Goal: Obtain resource: Download file/media

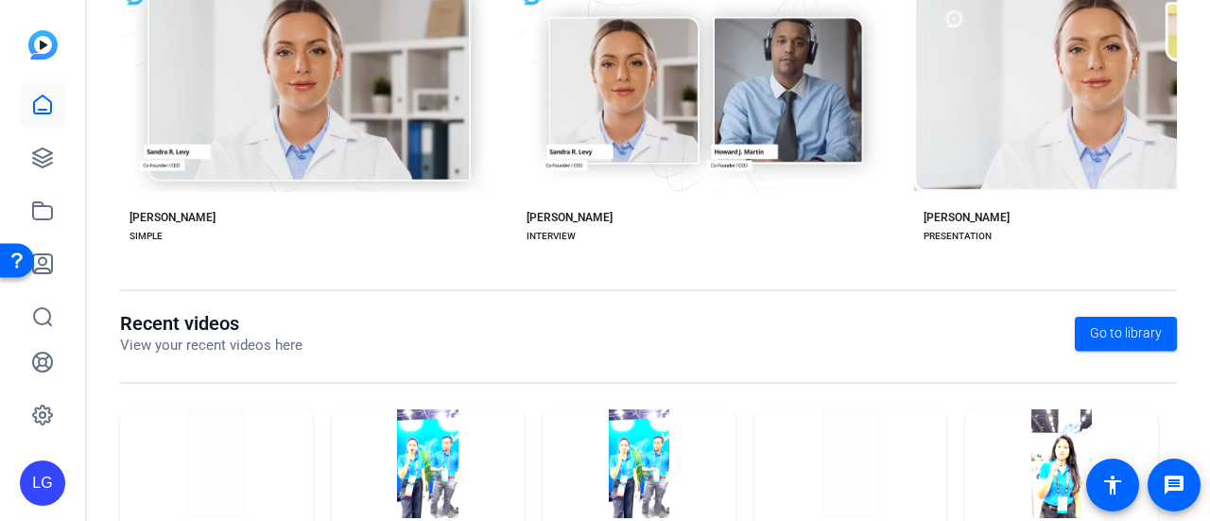
scroll to position [549, 0]
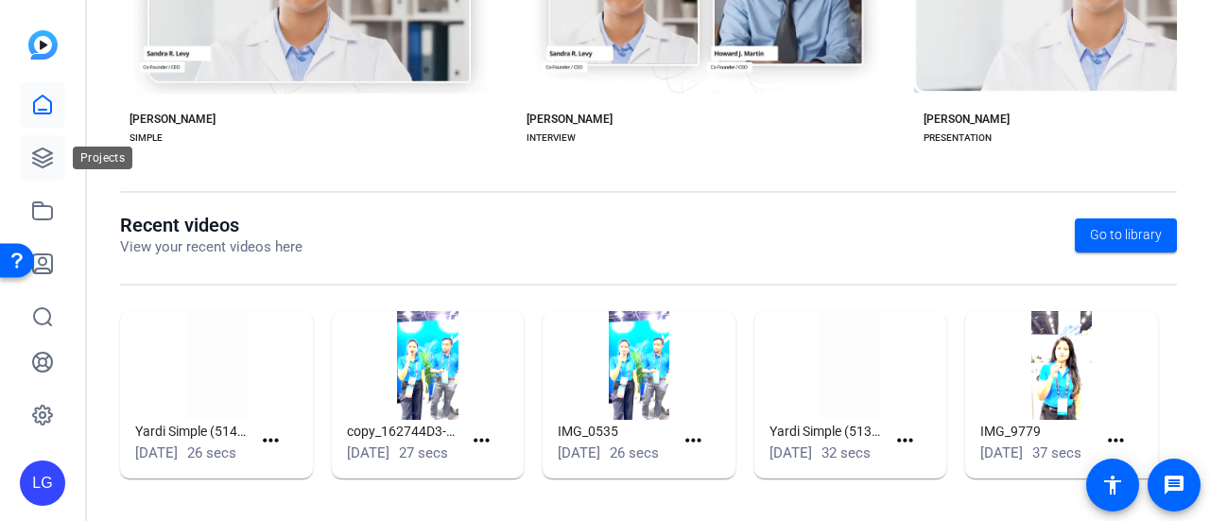
click at [49, 164] on icon at bounding box center [42, 157] width 19 height 19
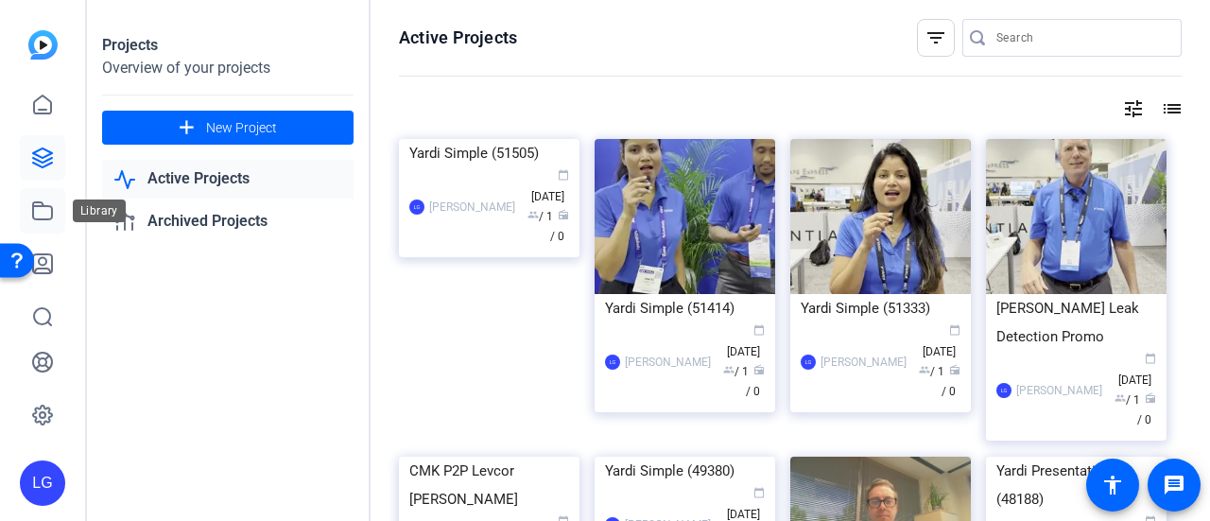
click at [47, 213] on icon at bounding box center [42, 211] width 23 height 23
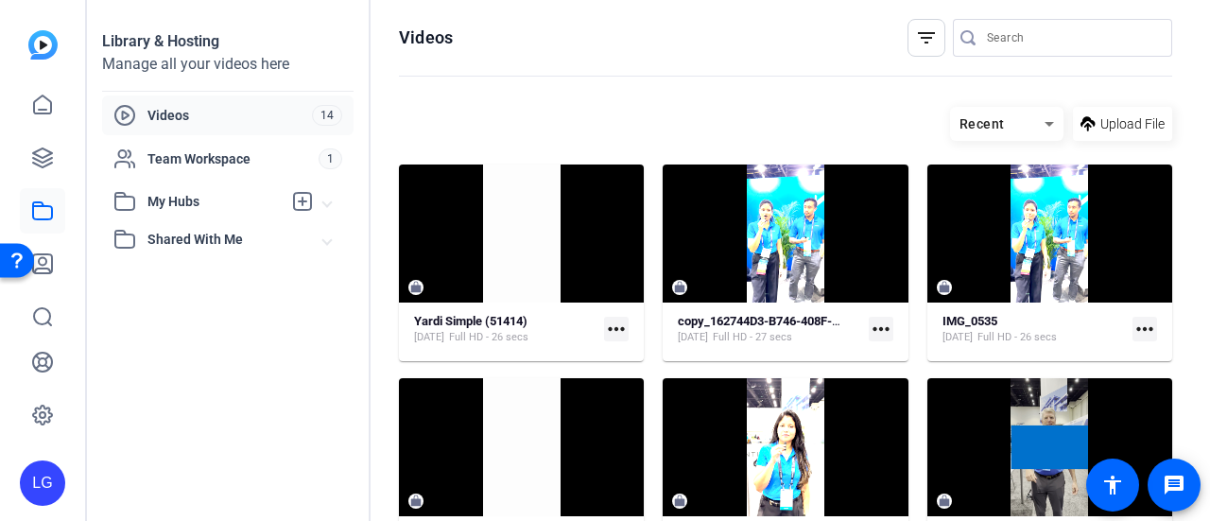
click at [473, 103] on hosting-toolbar "Recent Upload File" at bounding box center [786, 130] width 774 height 67
click at [45, 154] on icon at bounding box center [42, 158] width 23 height 23
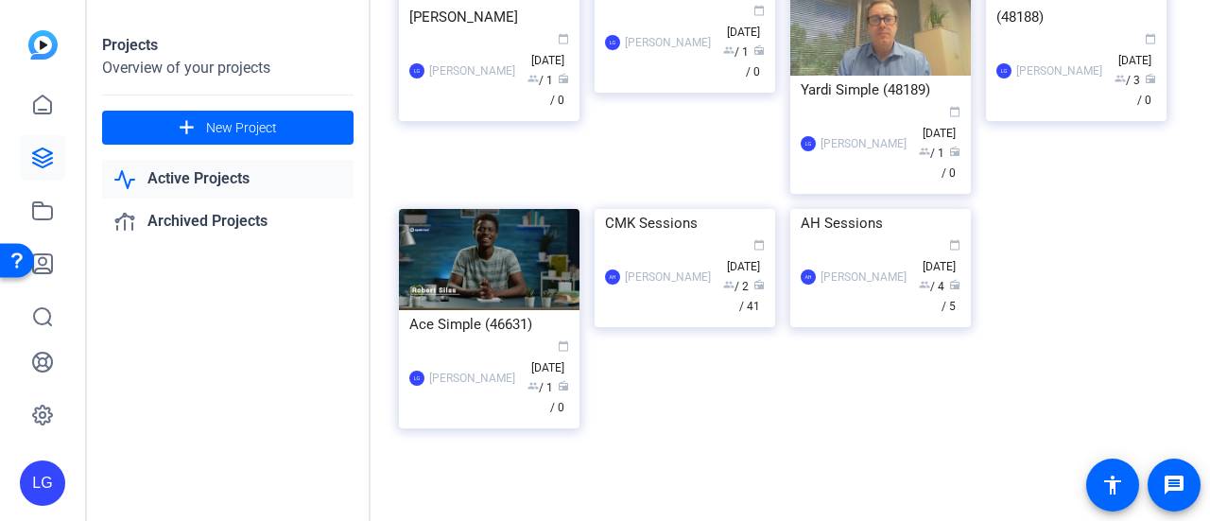
scroll to position [482, 0]
click at [705, 209] on img at bounding box center [685, 209] width 181 height 0
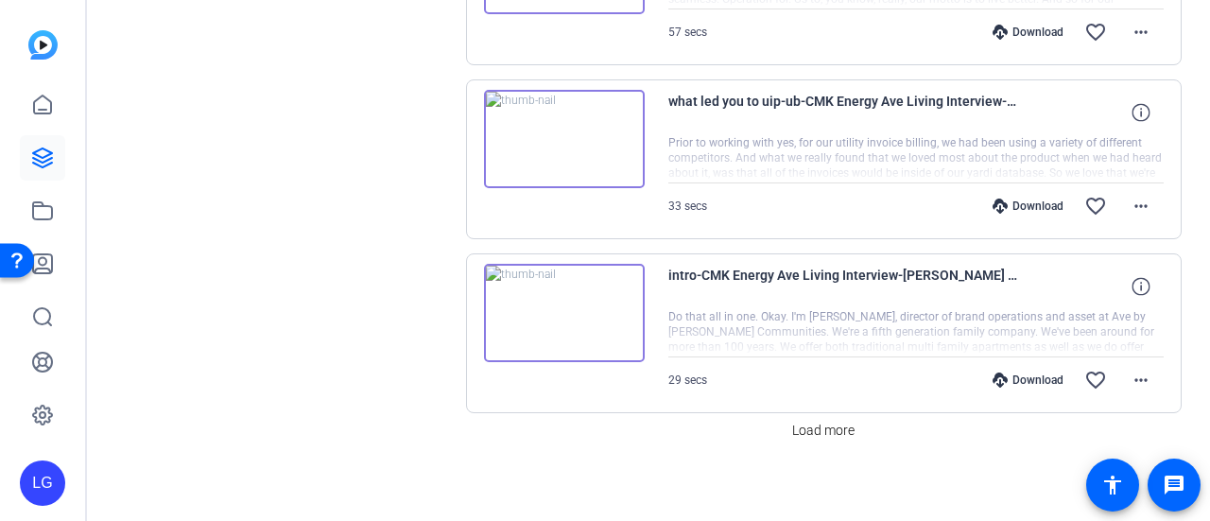
scroll to position [1729, 0]
click at [828, 427] on span "Load more" at bounding box center [823, 431] width 62 height 20
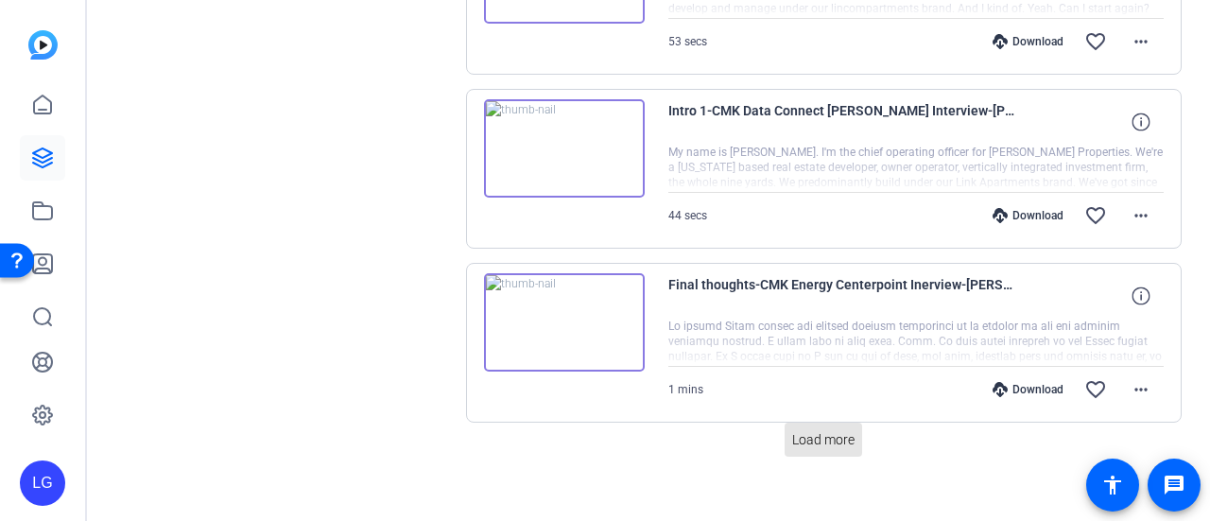
click at [828, 430] on span "Load more" at bounding box center [823, 440] width 62 height 20
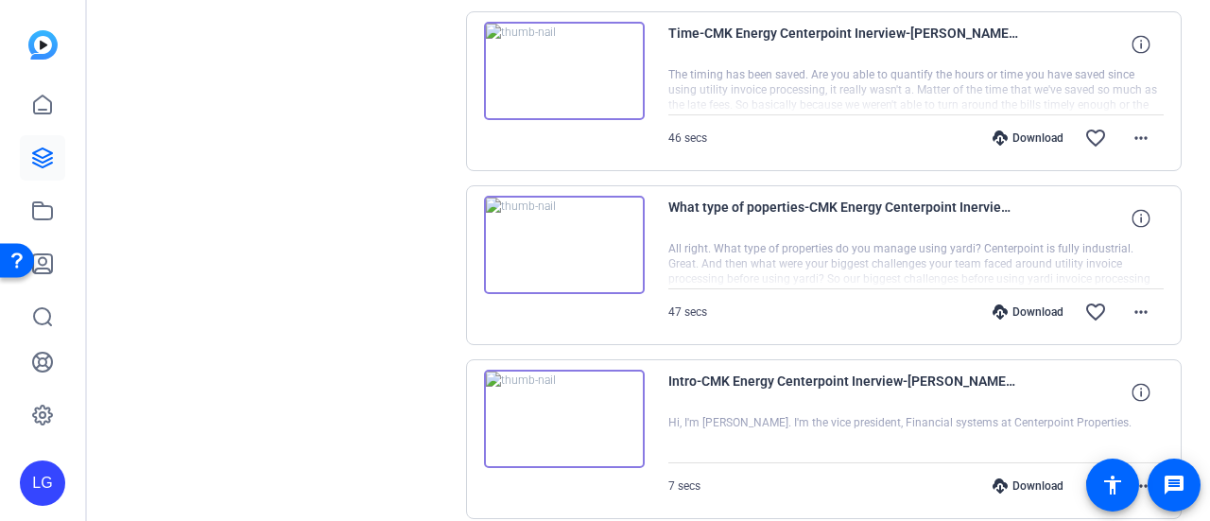
scroll to position [4929, 0]
click at [561, 387] on img at bounding box center [564, 419] width 161 height 98
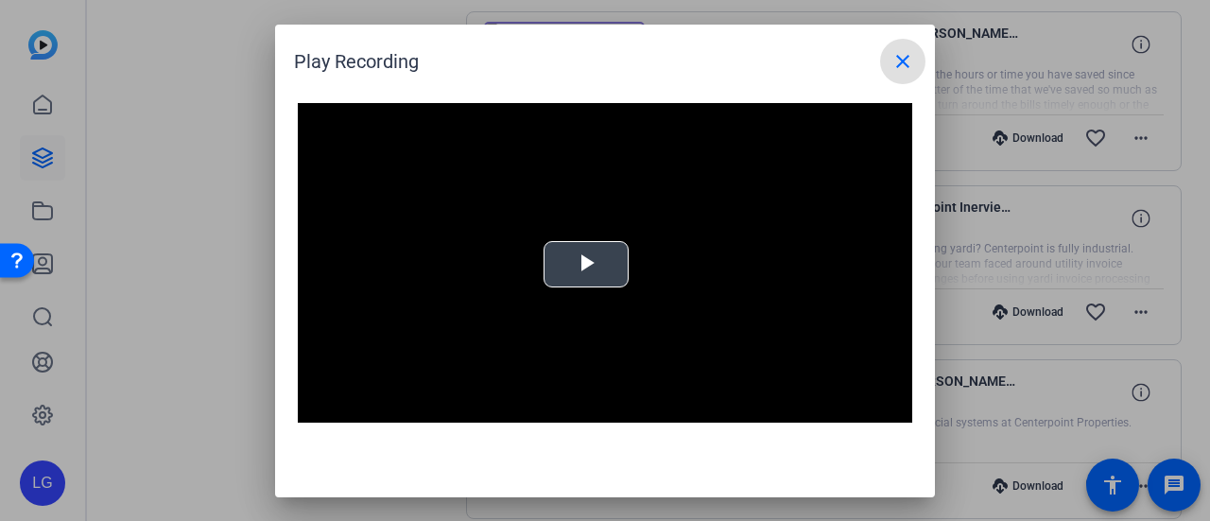
click at [577, 291] on video "Video Player" at bounding box center [605, 276] width 615 height 346
click at [581, 256] on video "Video Player" at bounding box center [605, 276] width 615 height 346
click at [901, 61] on mat-icon "close" at bounding box center [903, 61] width 23 height 23
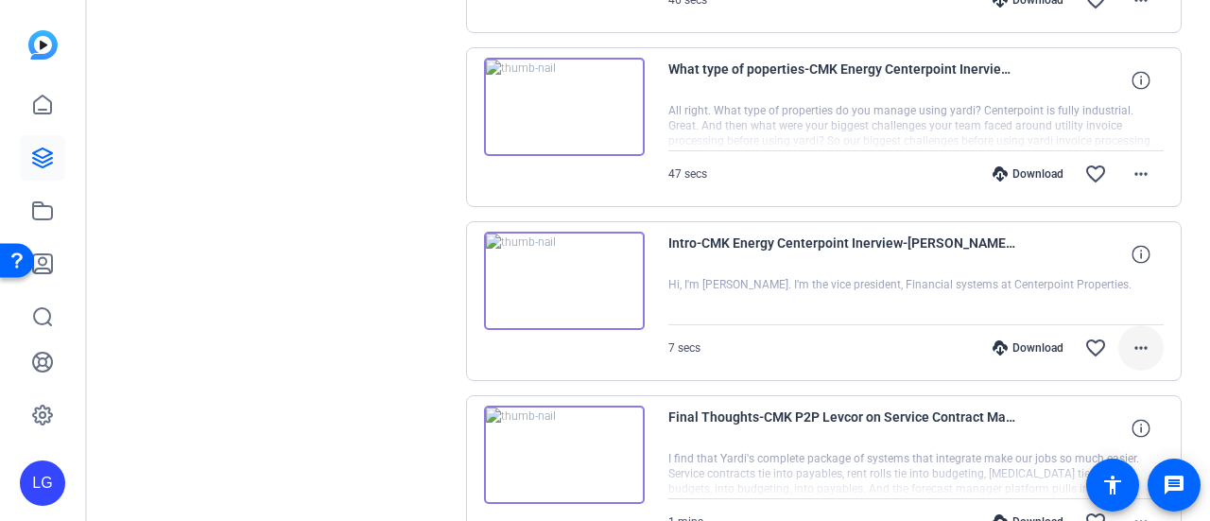
click at [1130, 337] on mat-icon "more_horiz" at bounding box center [1141, 348] width 23 height 23
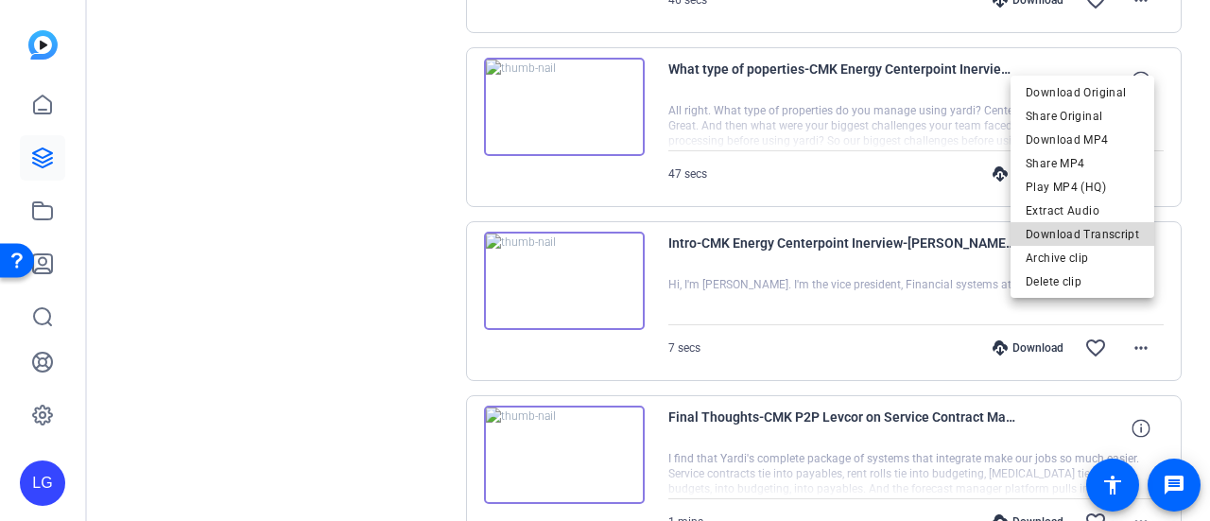
click at [1106, 236] on span "Download Transcript" at bounding box center [1082, 234] width 113 height 23
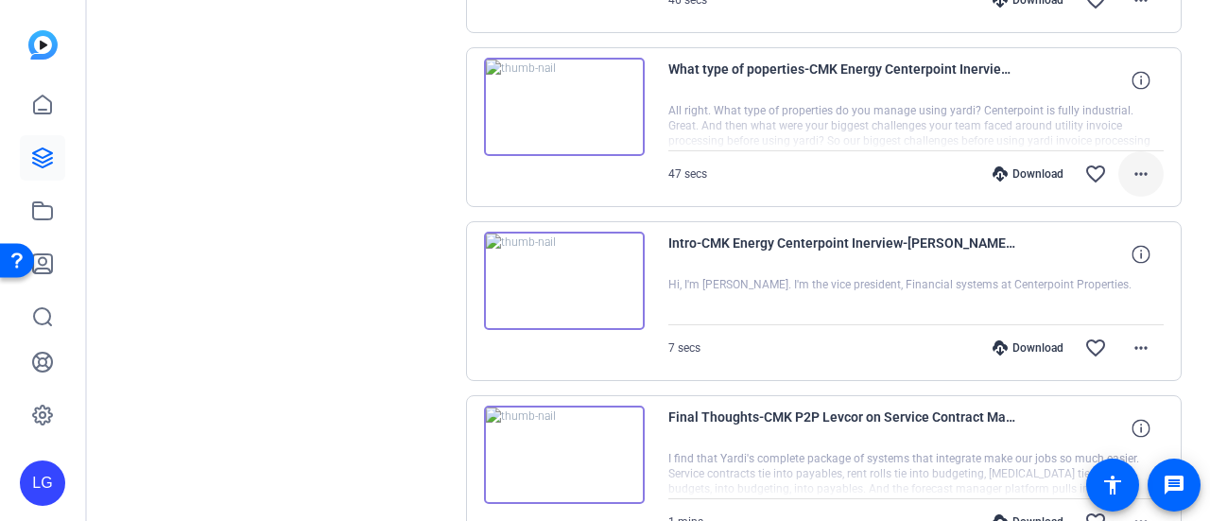
click at [1133, 151] on span at bounding box center [1141, 173] width 45 height 45
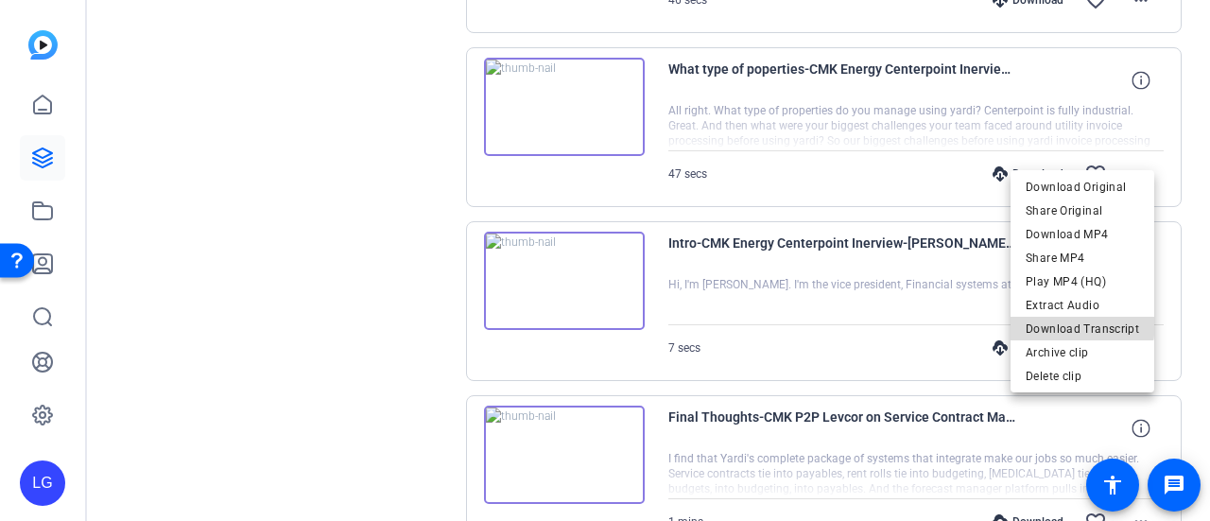
click at [1086, 324] on span "Download Transcript" at bounding box center [1082, 329] width 113 height 23
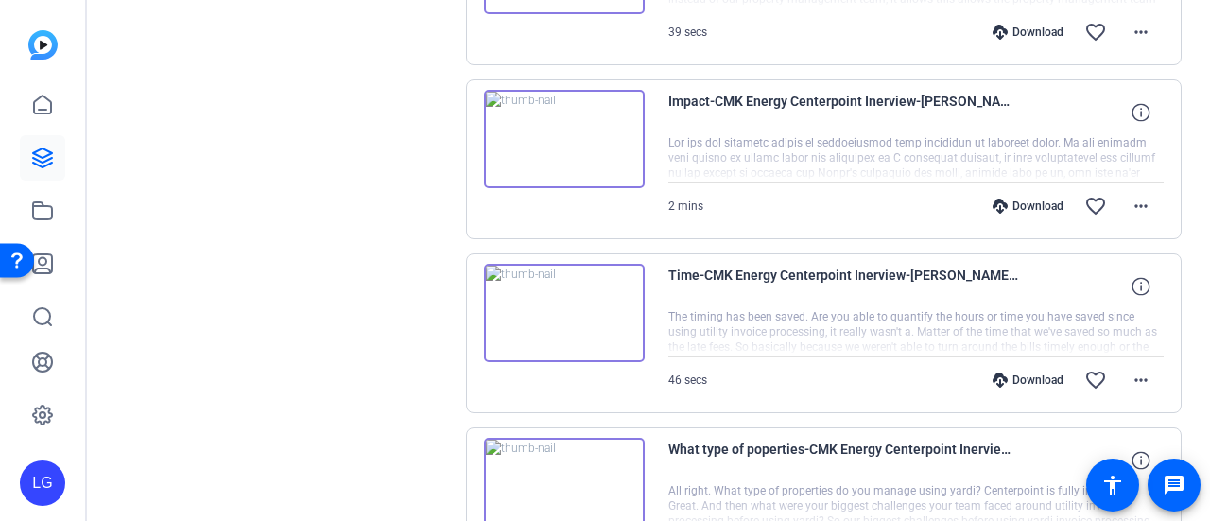
scroll to position [4649, 0]
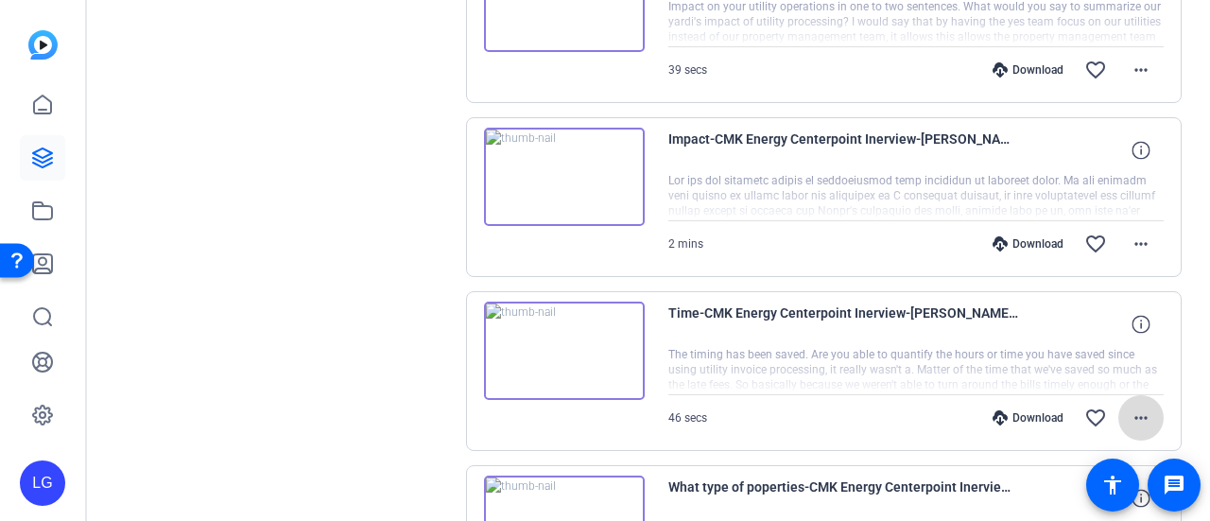
click at [1140, 407] on mat-icon "more_horiz" at bounding box center [1141, 418] width 23 height 23
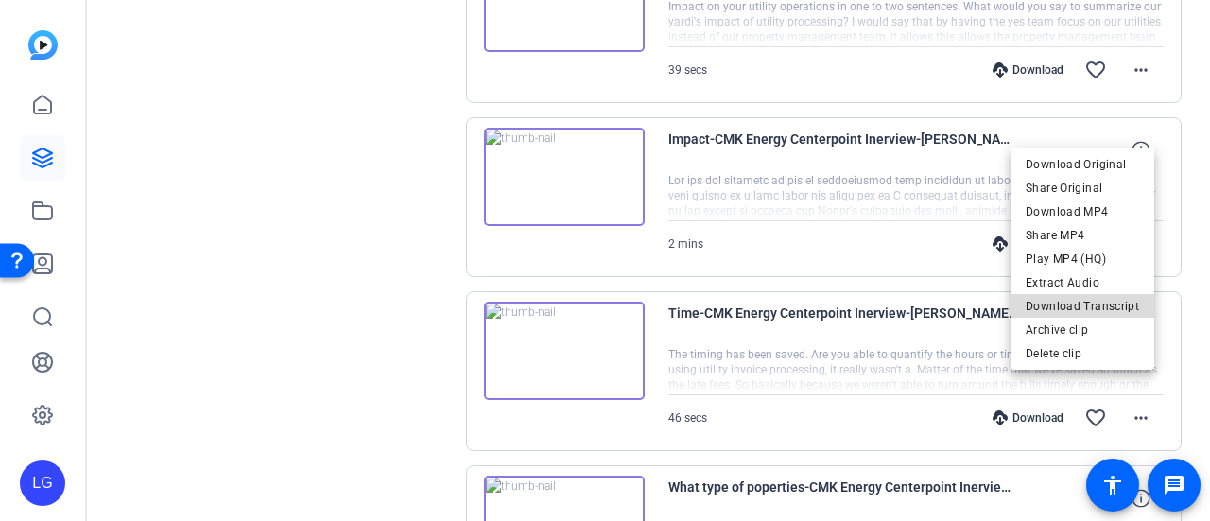
click at [1116, 311] on span "Download Transcript" at bounding box center [1082, 306] width 113 height 23
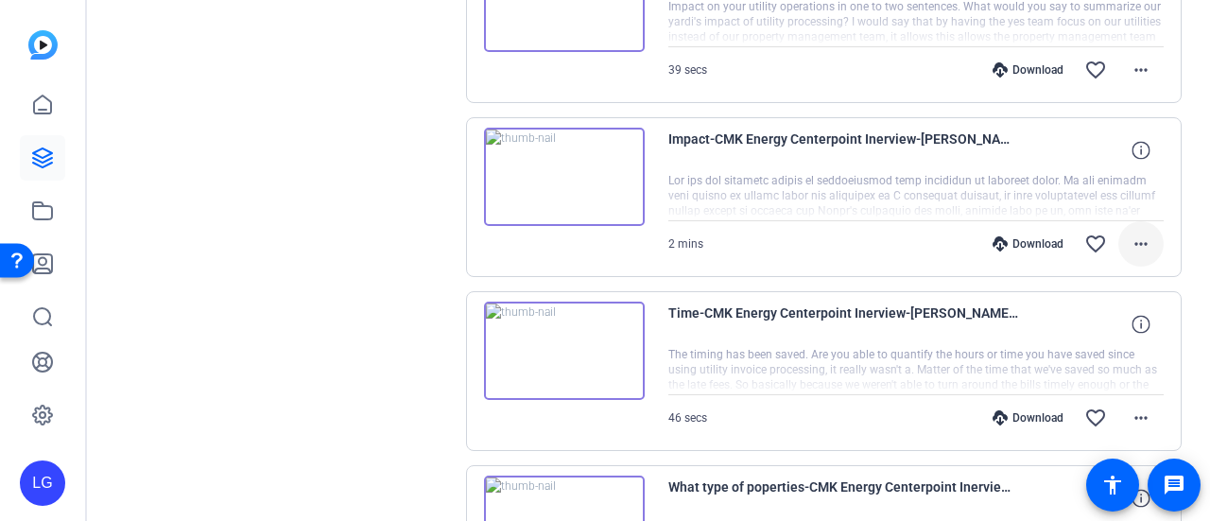
click at [1130, 233] on mat-icon "more_horiz" at bounding box center [1141, 244] width 23 height 23
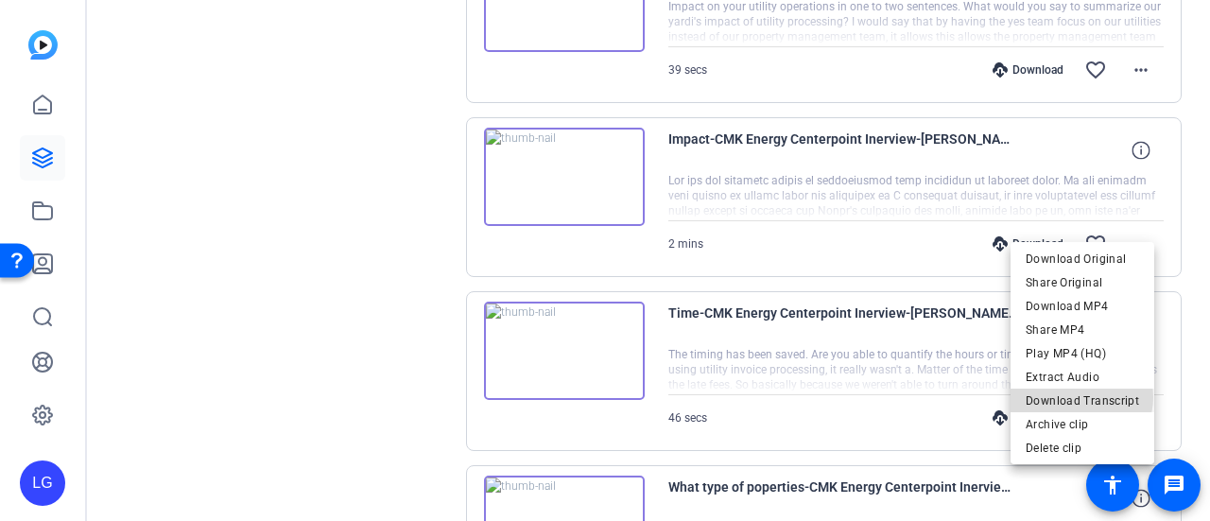
click at [1084, 397] on span "Download Transcript" at bounding box center [1082, 401] width 113 height 23
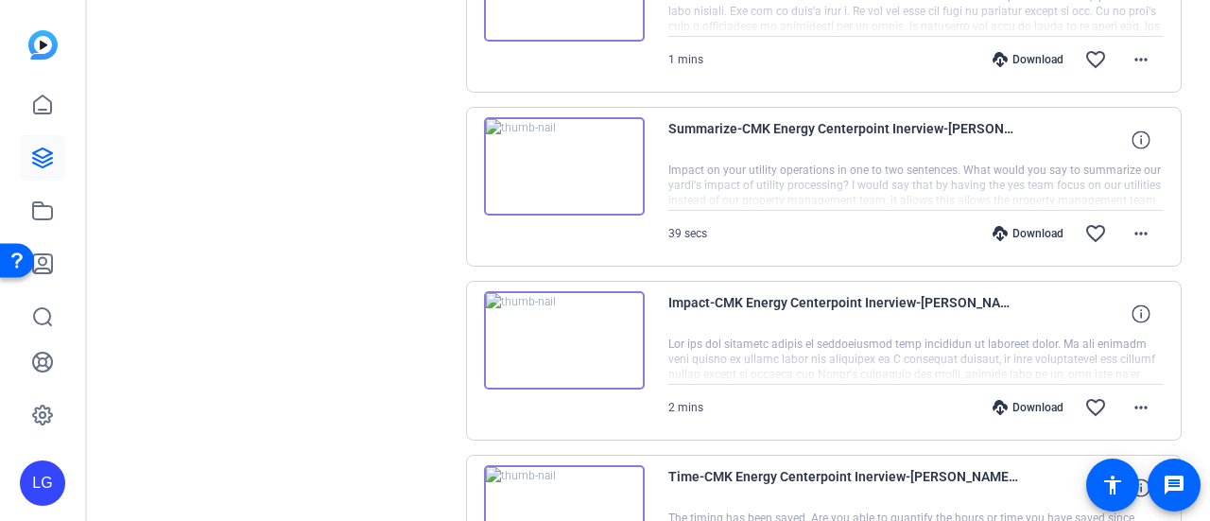
scroll to position [4484, 0]
click at [1154, 212] on span at bounding box center [1141, 234] width 45 height 45
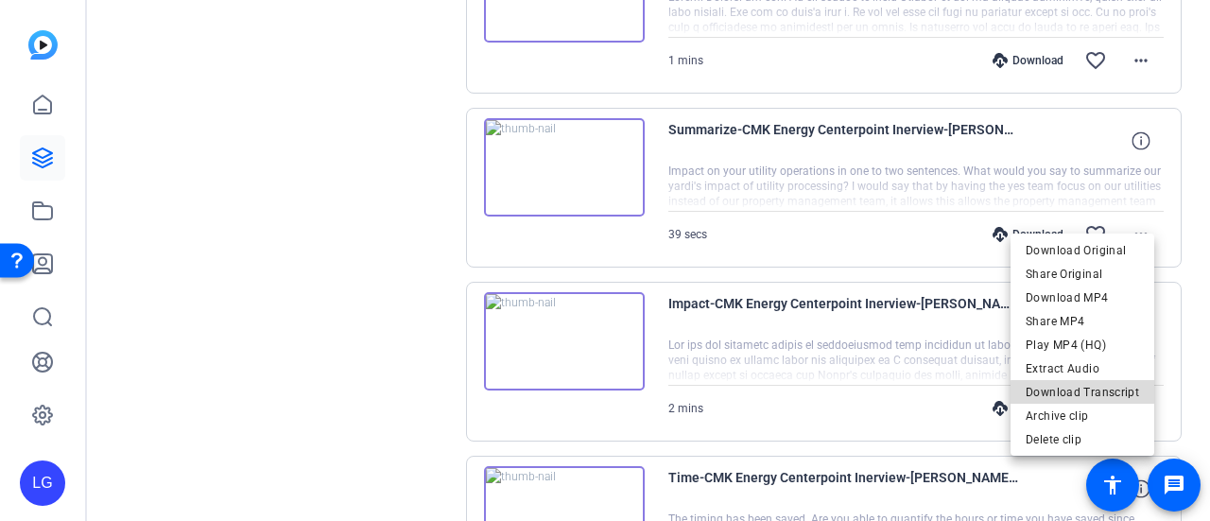
click at [1095, 393] on span "Download Transcript" at bounding box center [1082, 392] width 113 height 23
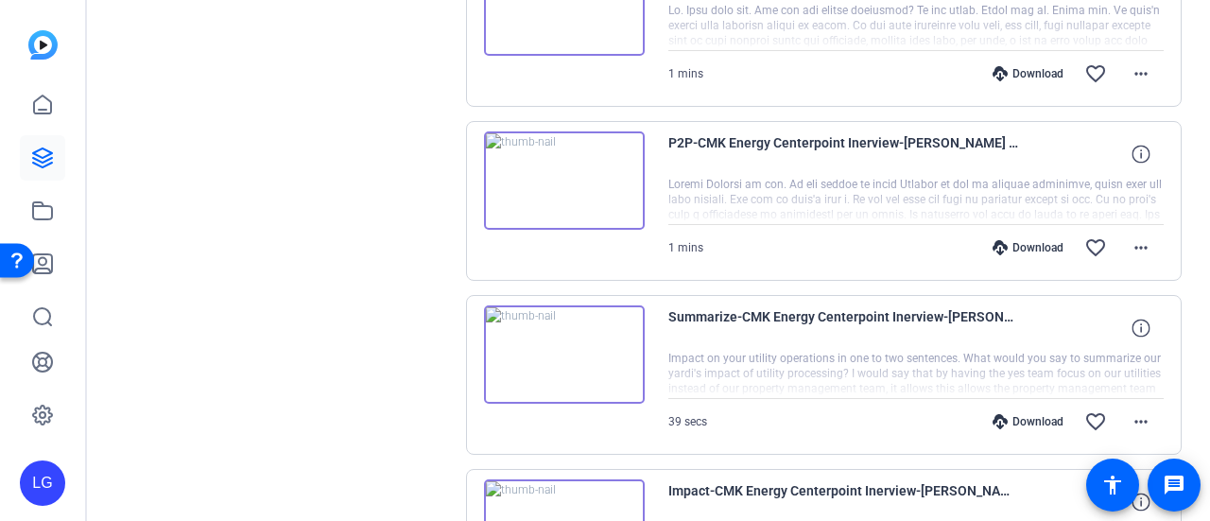
scroll to position [4273, 0]
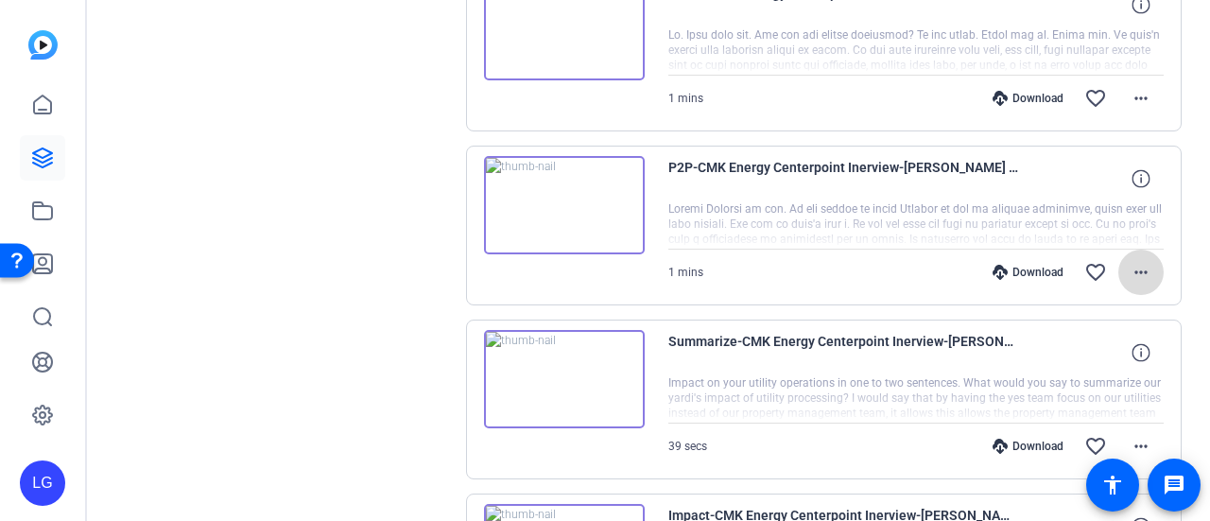
click at [1150, 252] on span at bounding box center [1141, 272] width 45 height 45
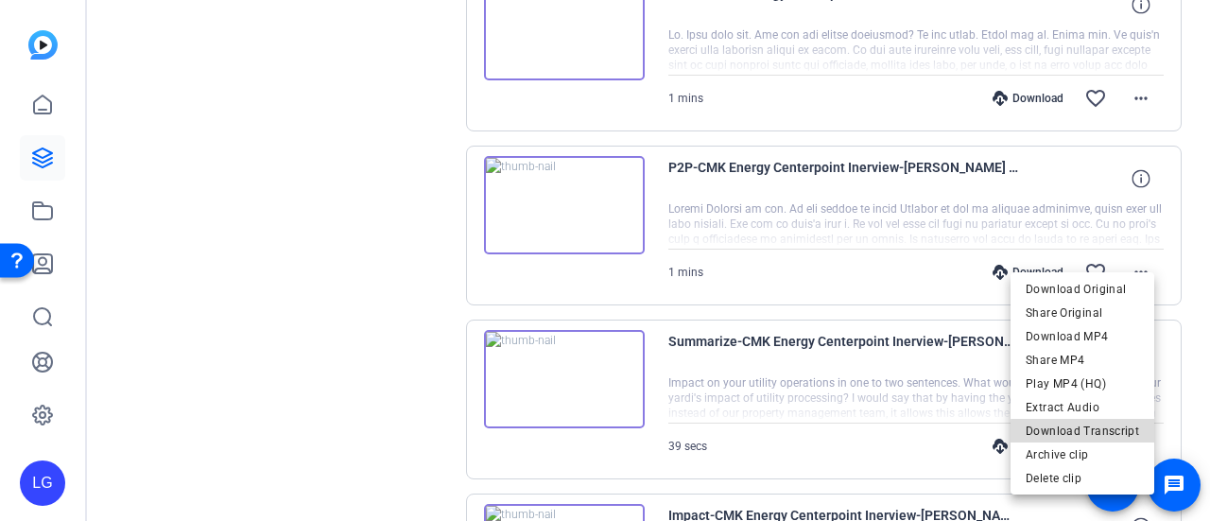
click at [1112, 434] on span "Download Transcript" at bounding box center [1082, 431] width 113 height 23
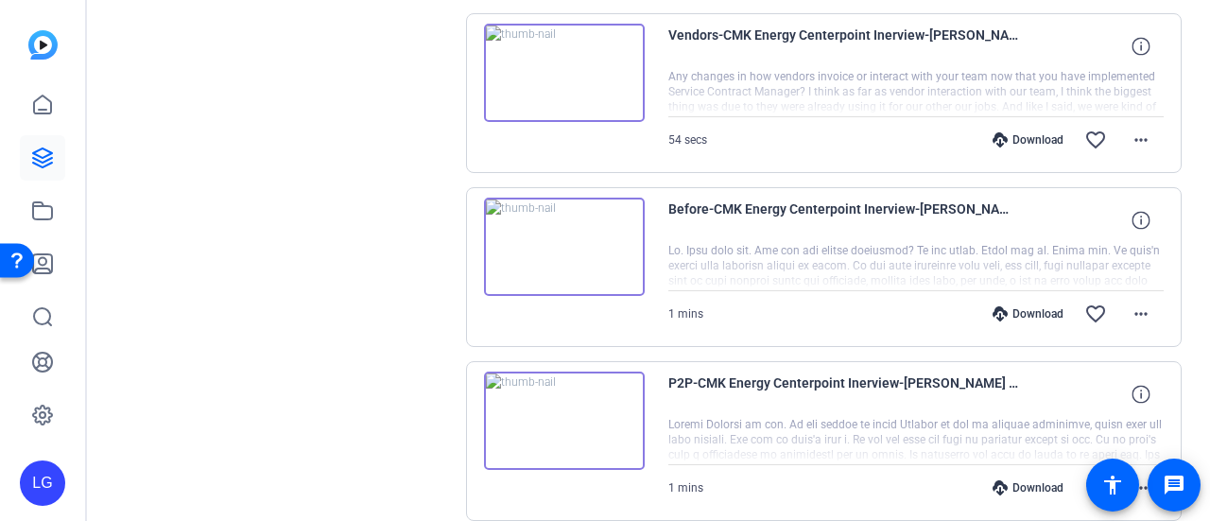
scroll to position [4042, 0]
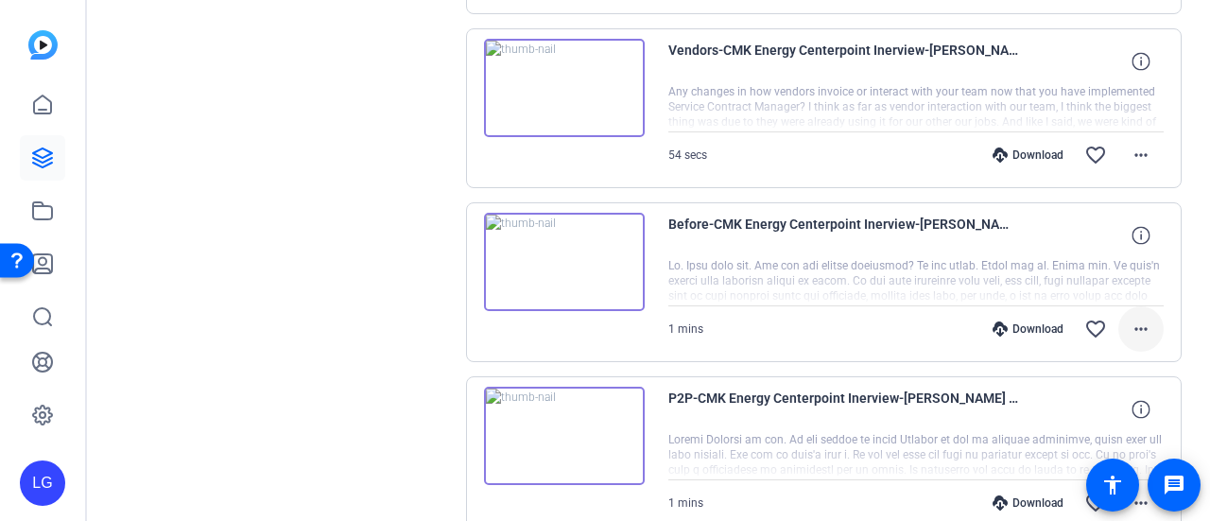
click at [1145, 309] on span at bounding box center [1141, 328] width 45 height 45
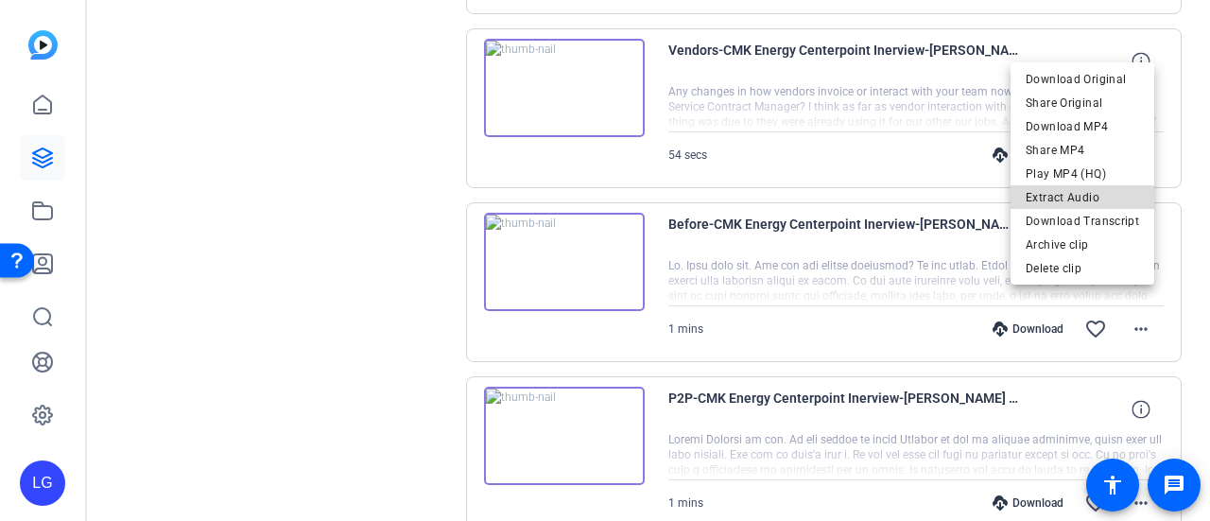
click at [1107, 207] on span "Extract Audio" at bounding box center [1082, 197] width 113 height 23
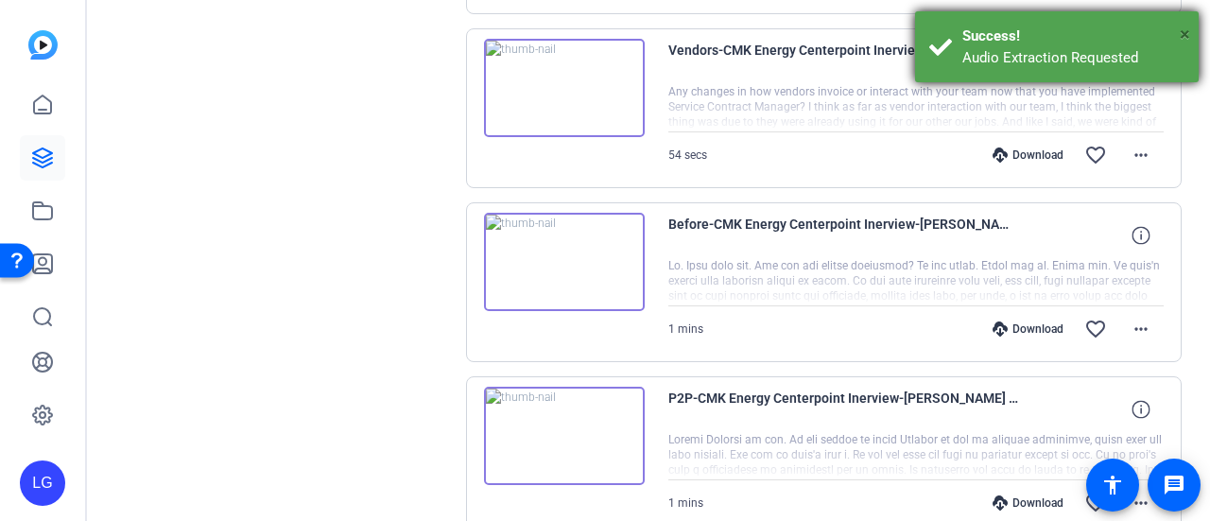
click at [1188, 39] on span "×" at bounding box center [1185, 34] width 10 height 23
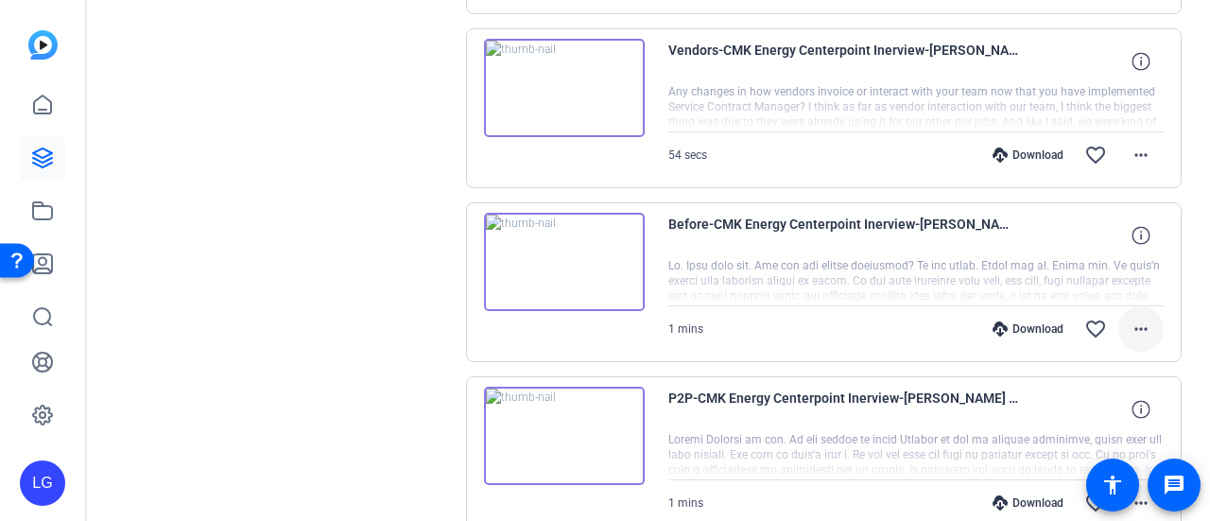
click at [1130, 318] on mat-icon "more_horiz" at bounding box center [1141, 329] width 23 height 23
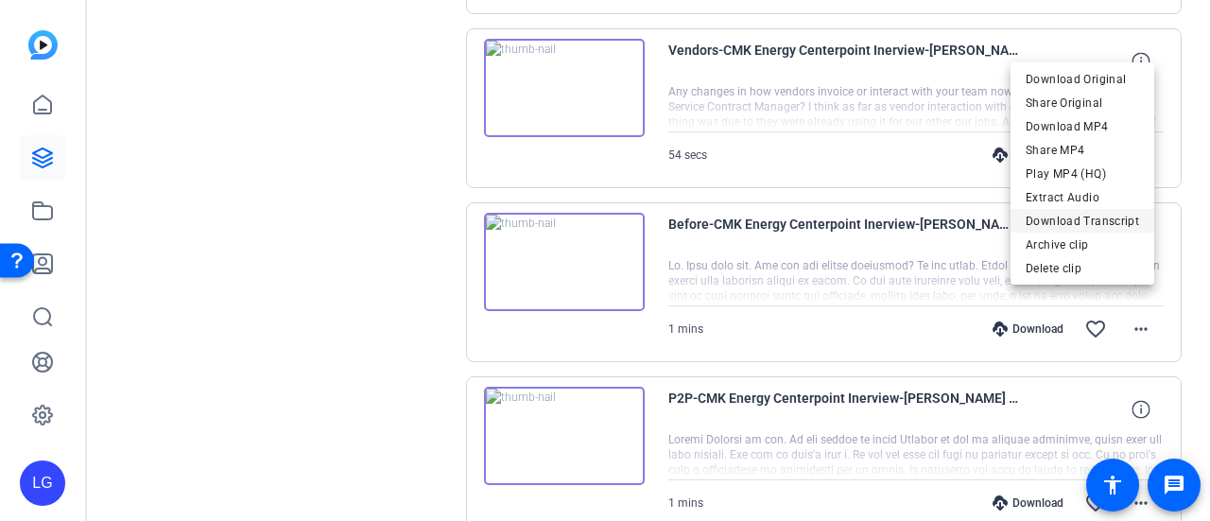
click at [1109, 219] on span "Download Transcript" at bounding box center [1082, 221] width 113 height 23
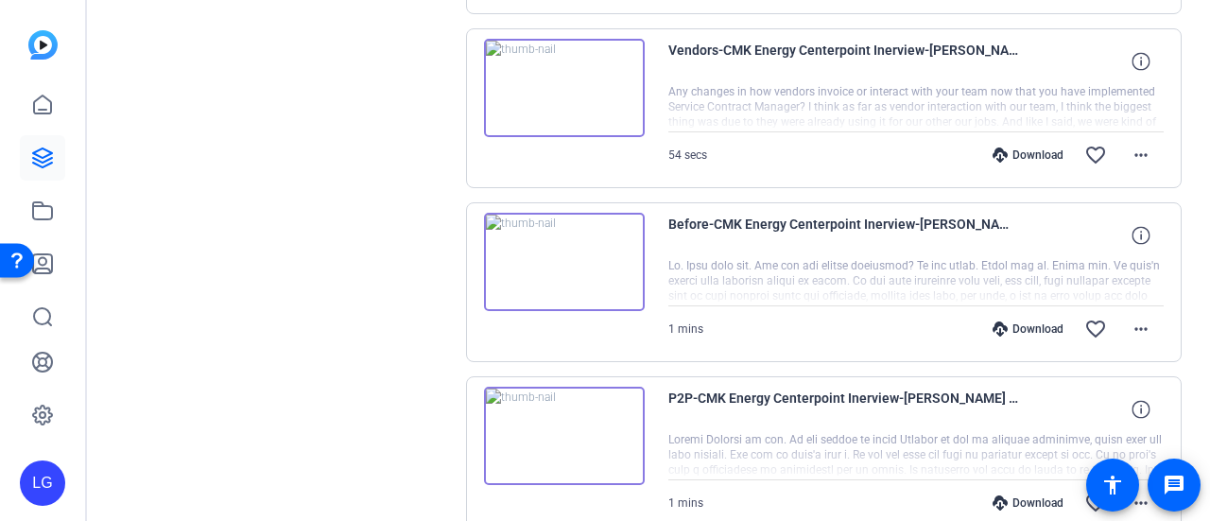
click at [1136, 144] on mat-icon "more_horiz" at bounding box center [1141, 155] width 23 height 23
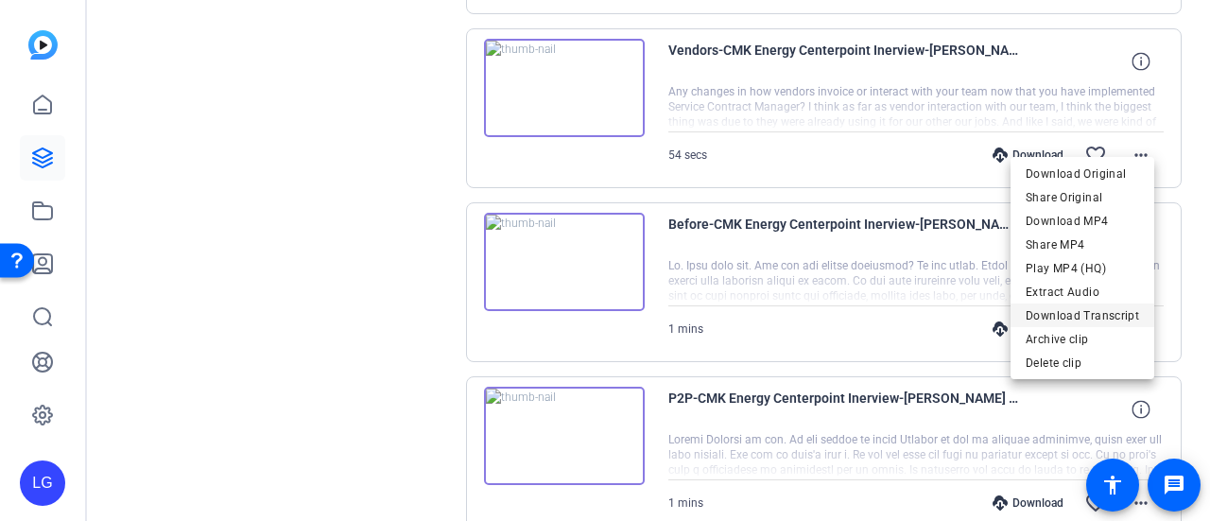
click at [1108, 313] on span "Download Transcript" at bounding box center [1082, 316] width 113 height 23
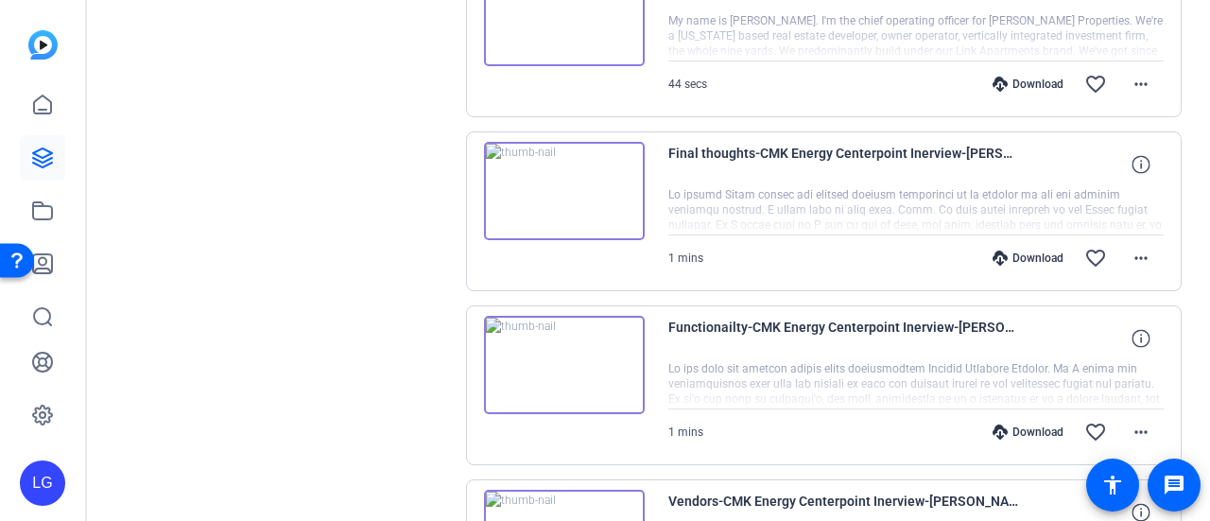
scroll to position [3589, 0]
click at [1140, 426] on span at bounding box center [1141, 433] width 45 height 45
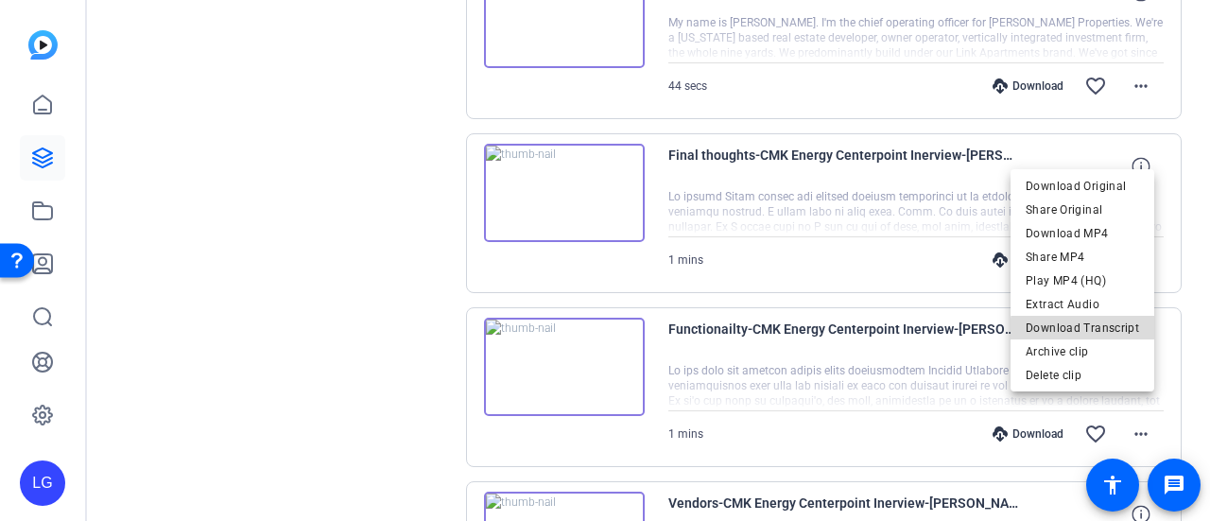
click at [1088, 330] on span "Download Transcript" at bounding box center [1082, 327] width 113 height 23
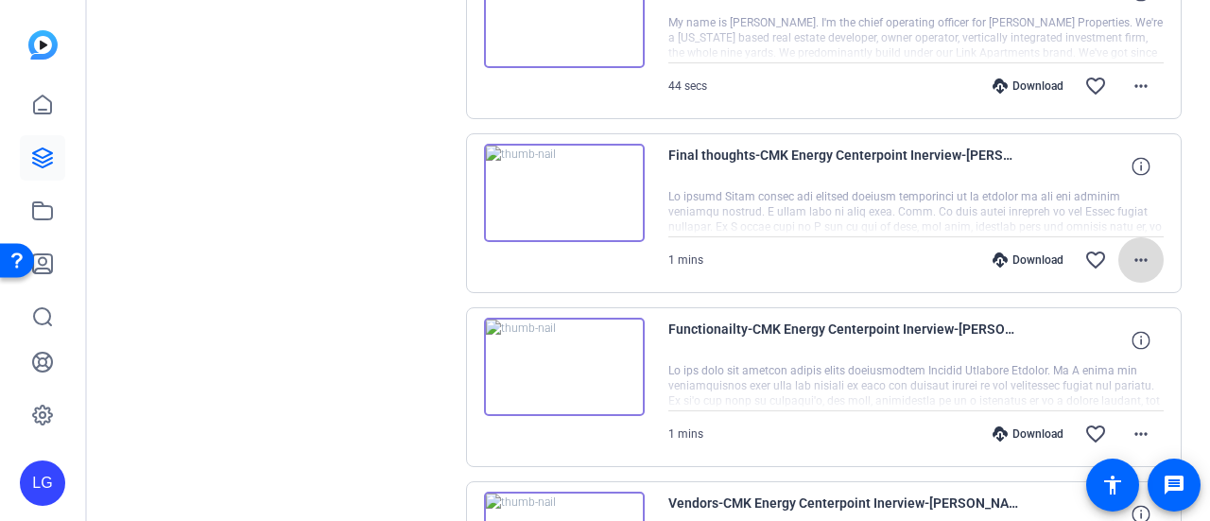
click at [1136, 249] on mat-icon "more_horiz" at bounding box center [1141, 260] width 23 height 23
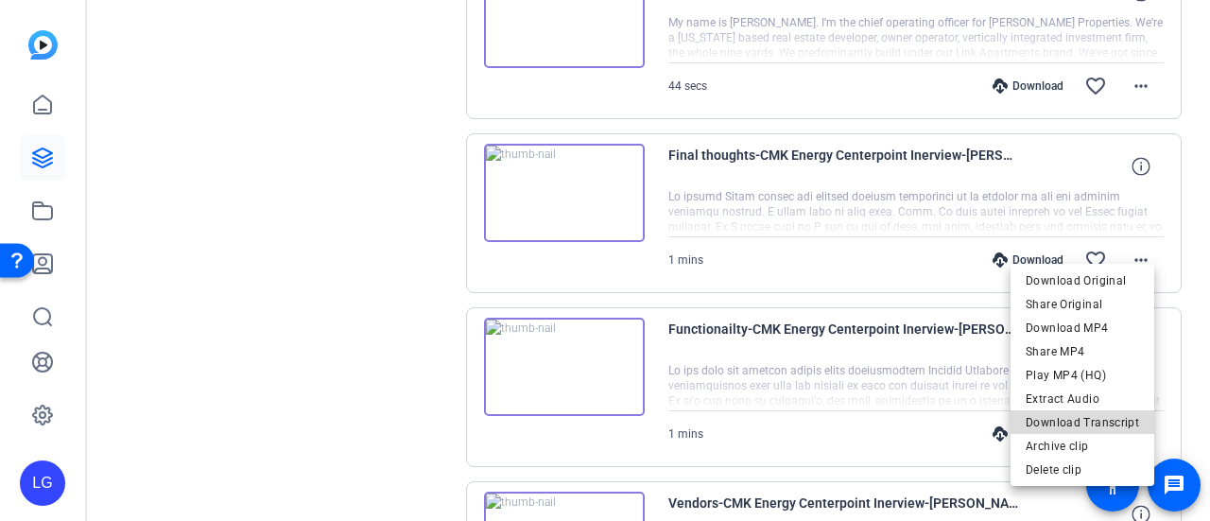
click at [1095, 423] on span "Download Transcript" at bounding box center [1082, 421] width 113 height 23
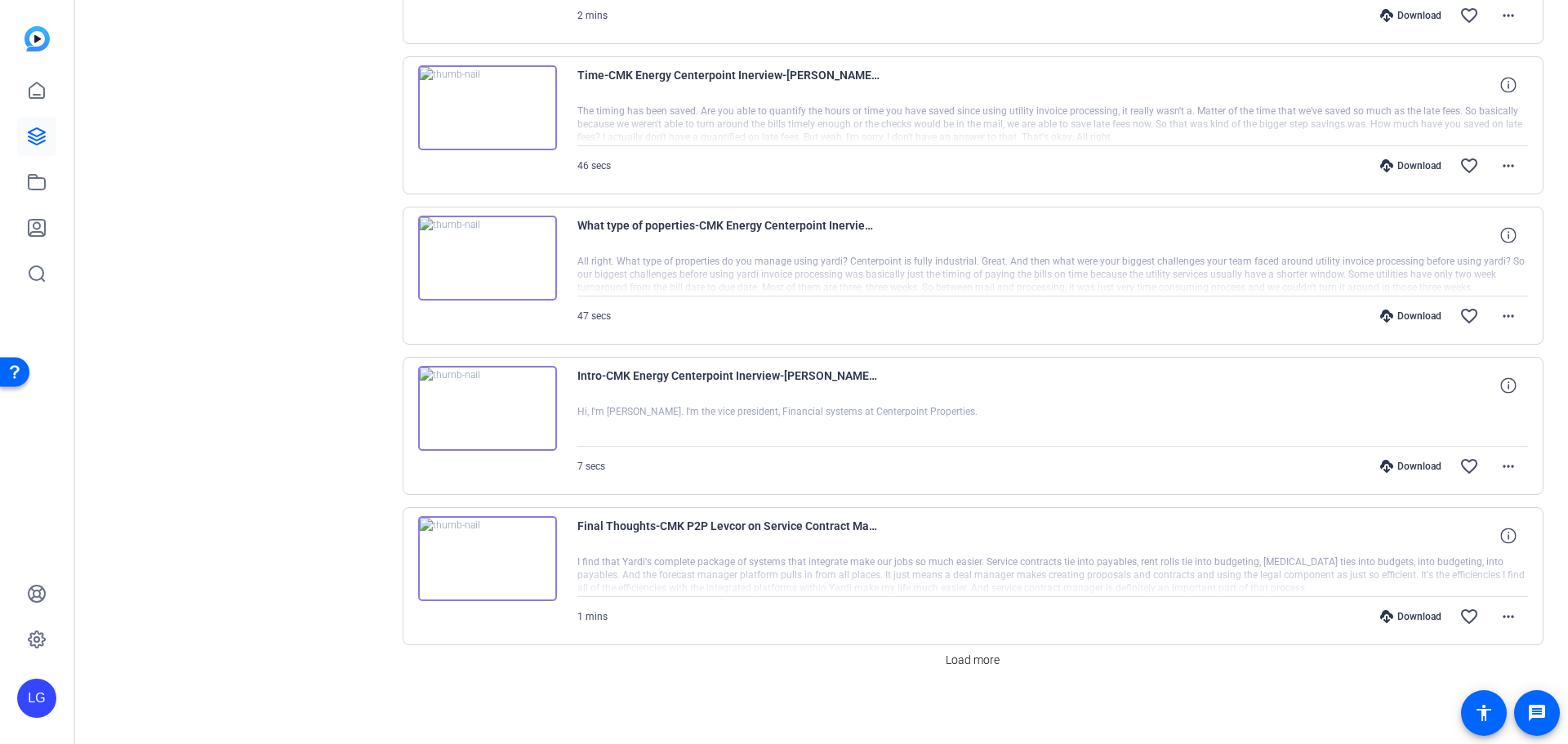
scroll to position [4211, 0]
click at [478, 248] on img at bounding box center [487, 255] width 139 height 85
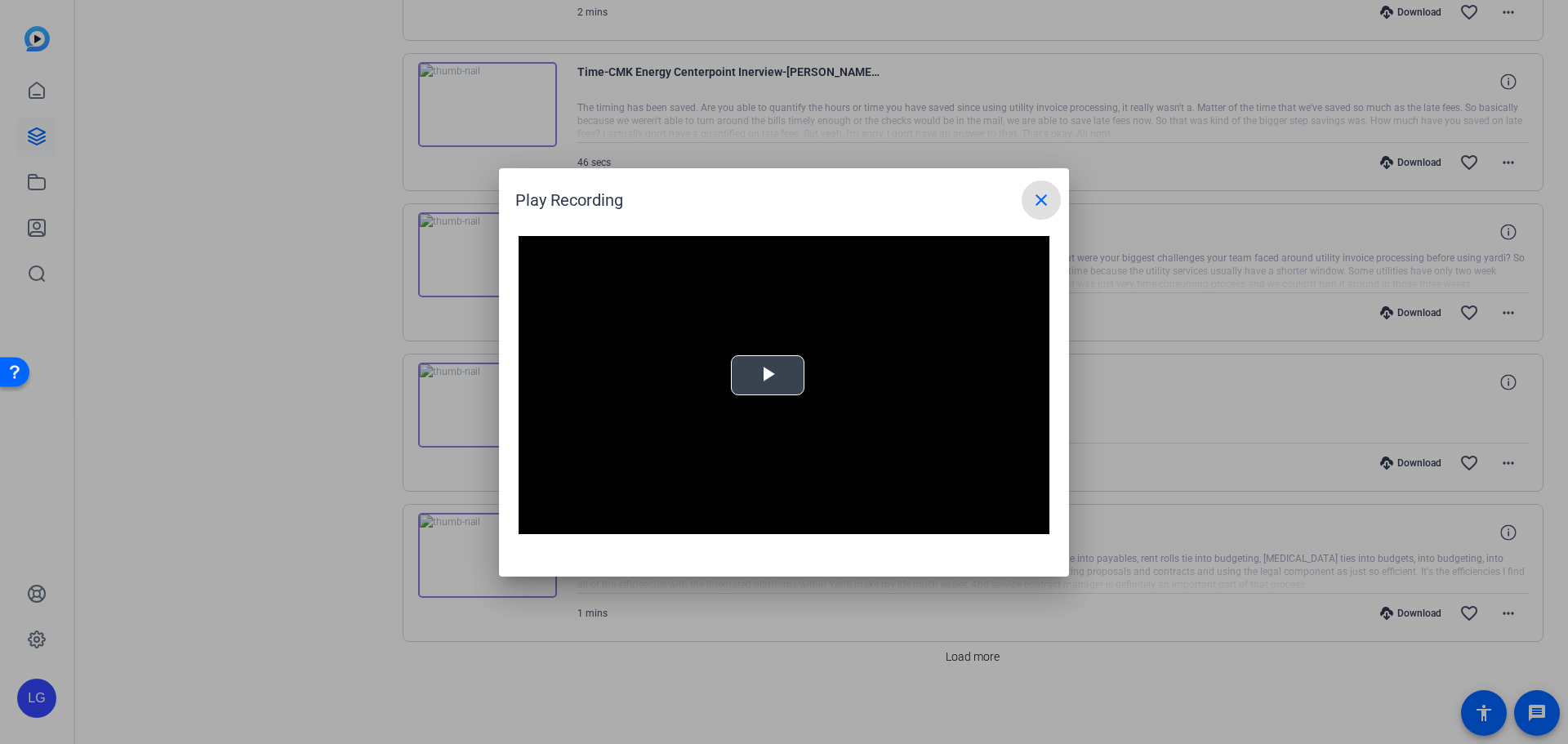
click at [744, 369] on video "Video Player" at bounding box center [784, 385] width 531 height 299
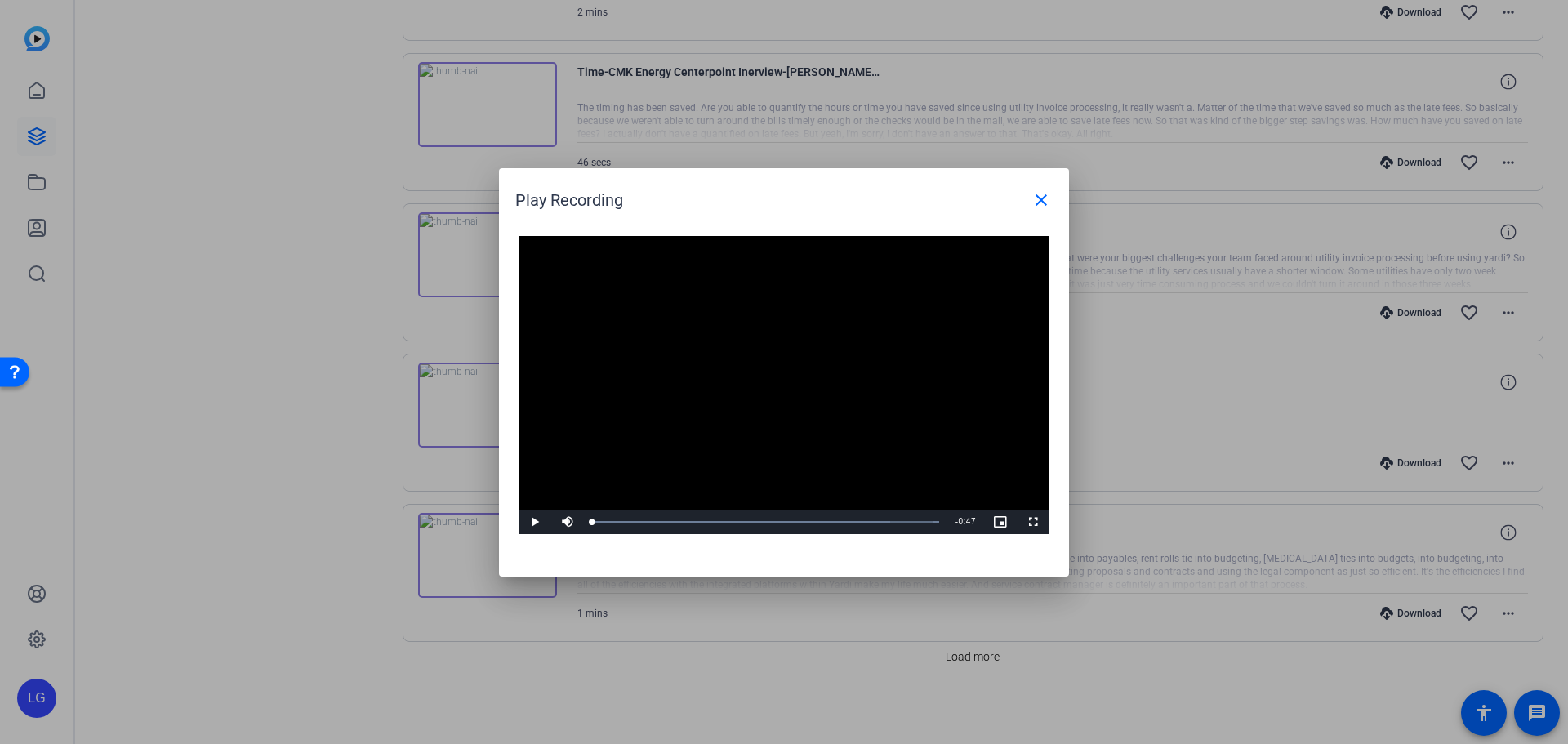
click at [731, 369] on video "Video Player" at bounding box center [784, 385] width 531 height 299
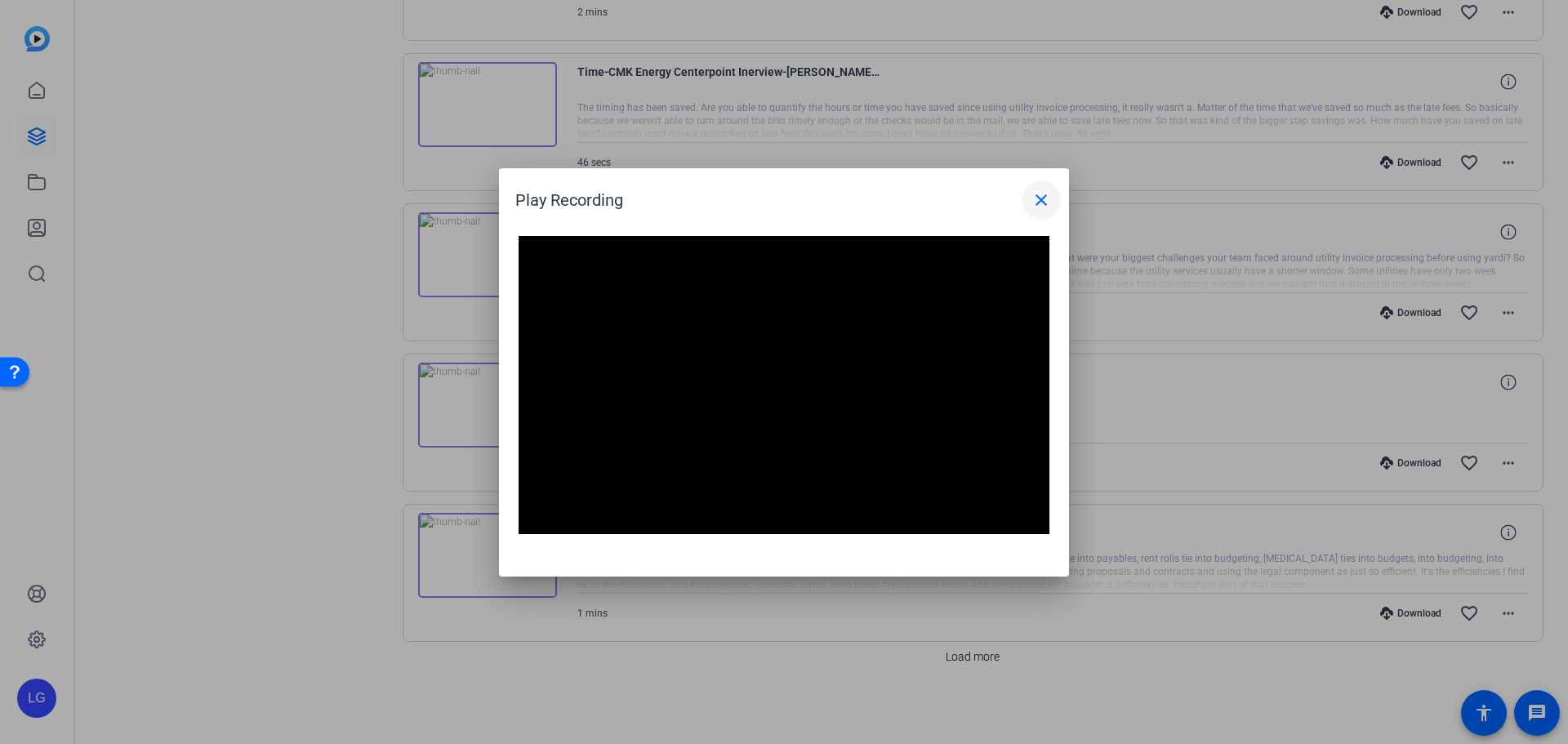
click at [1045, 203] on mat-icon "close" at bounding box center [1040, 199] width 20 height 20
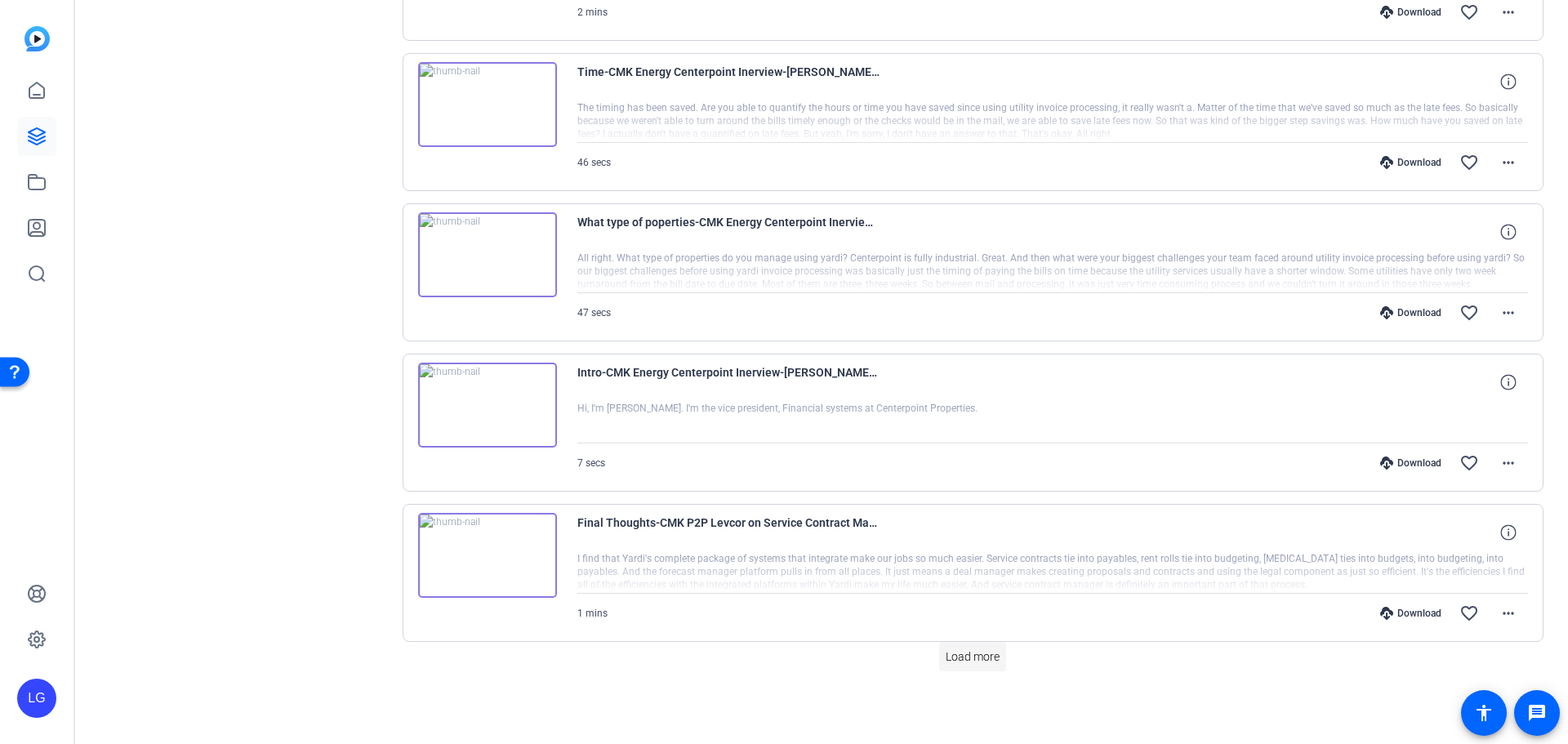
click at [984, 449] on span "Load more" at bounding box center [972, 657] width 54 height 17
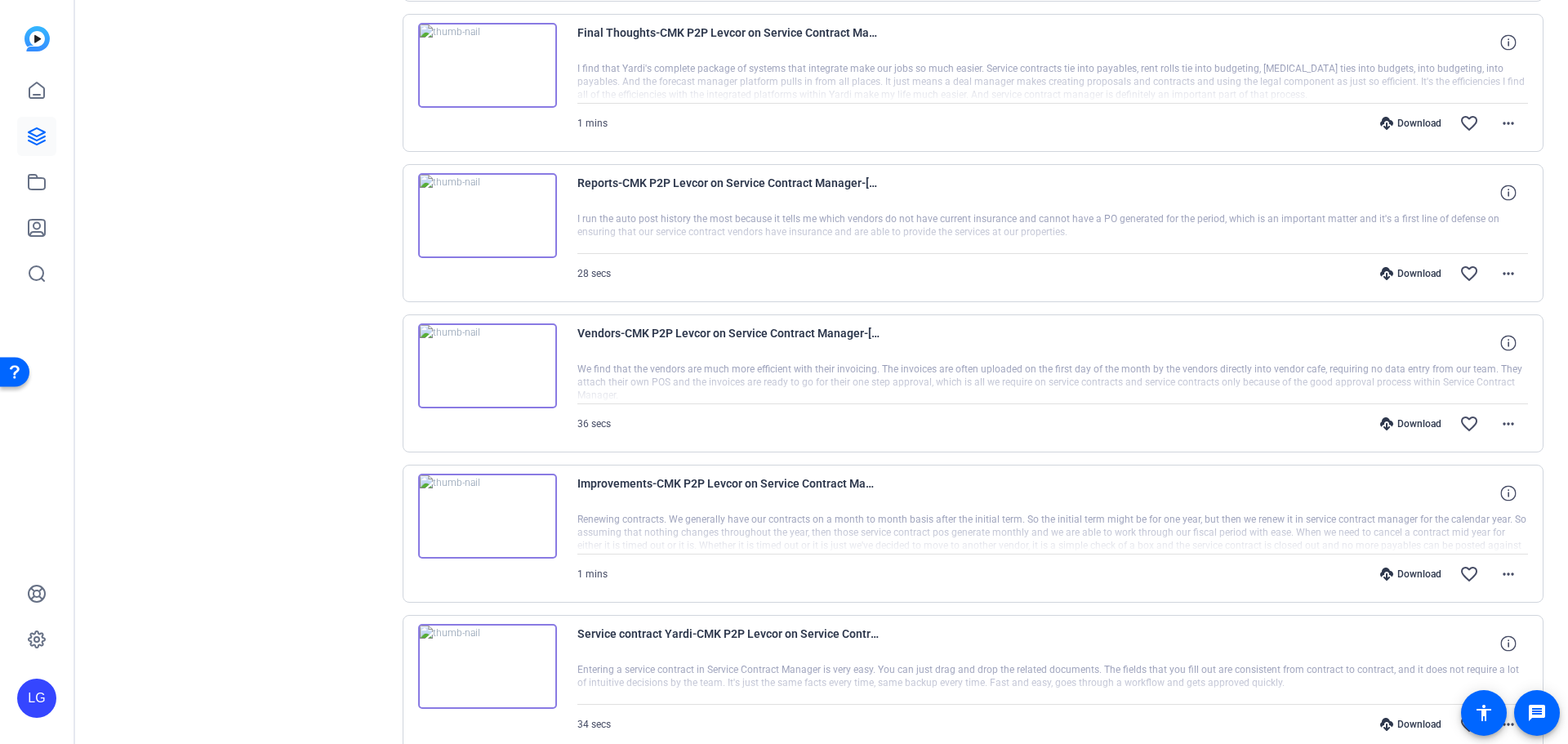
scroll to position [5272, 0]
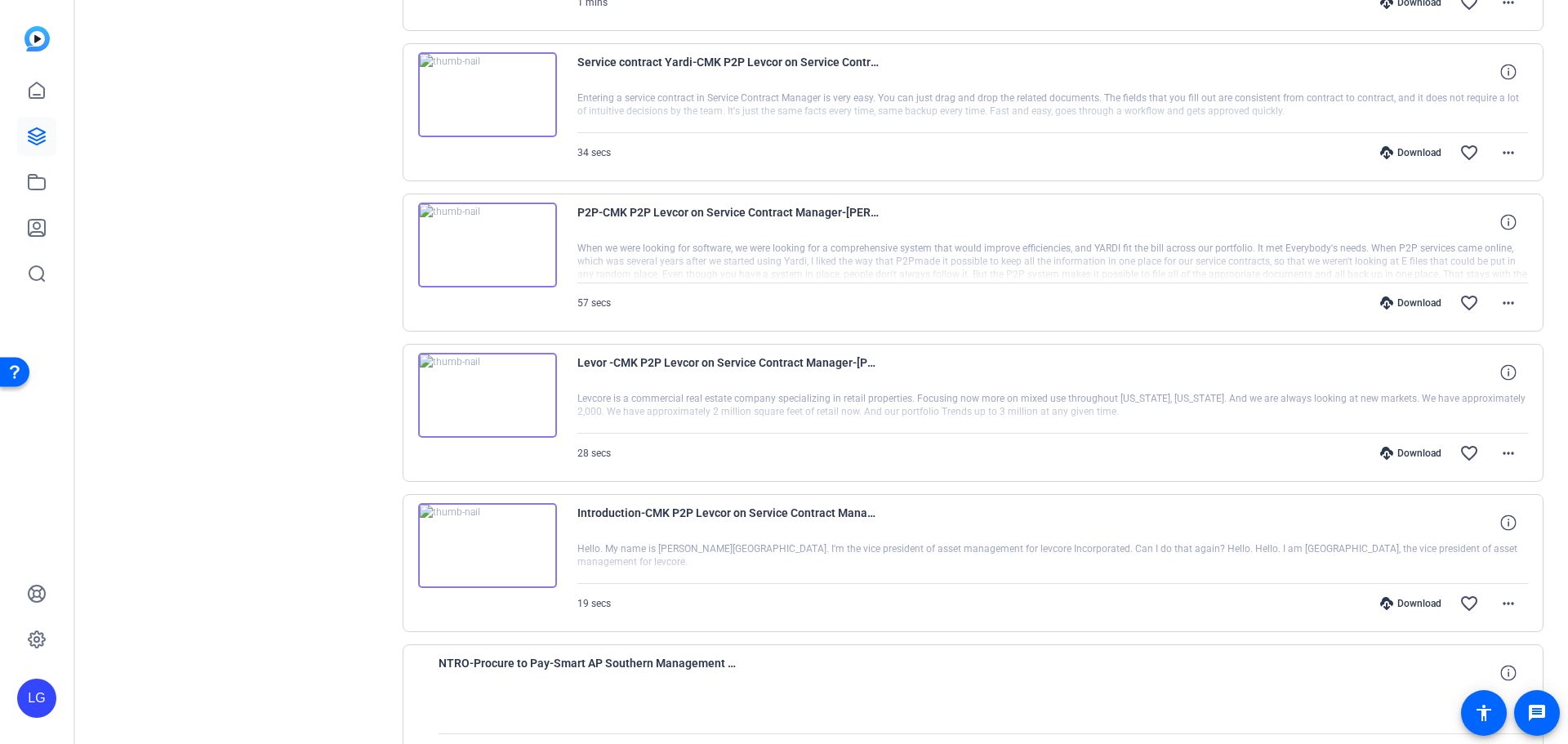
click at [489, 449] on img at bounding box center [487, 545] width 139 height 85
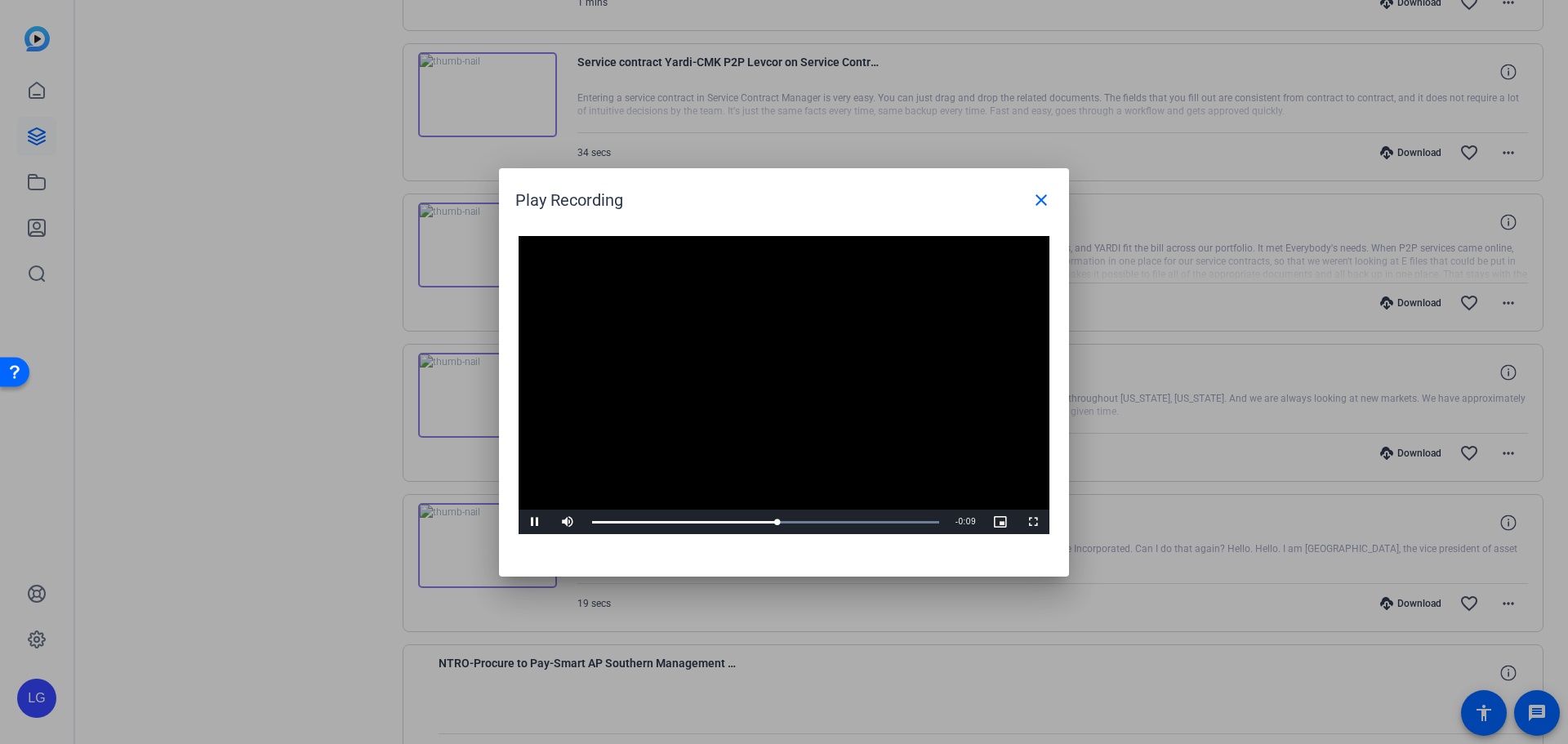
click at [778, 383] on video "Video Player" at bounding box center [784, 385] width 531 height 299
click at [1045, 192] on mat-icon "close" at bounding box center [1040, 199] width 20 height 20
